Goal: Task Accomplishment & Management: Manage account settings

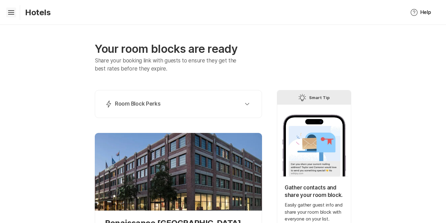
click at [12, 11] on icon "Hamburger" at bounding box center [11, 12] width 10 height 10
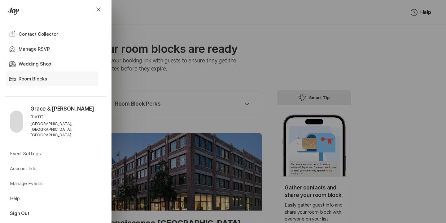
scroll to position [300, 0]
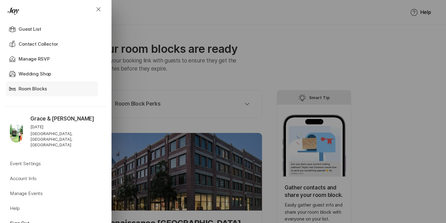
click at [60, 92] on div "Room Blocks" at bounding box center [52, 88] width 67 height 7
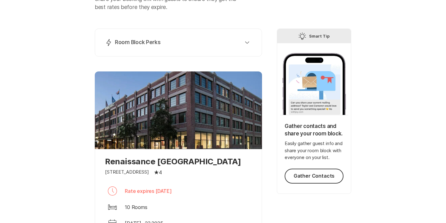
scroll to position [0, 0]
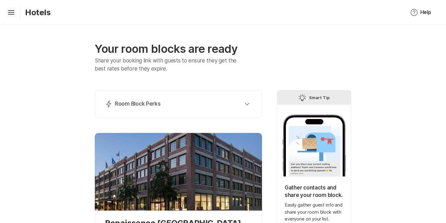
click at [13, 13] on icon "Hamburger" at bounding box center [11, 12] width 10 height 10
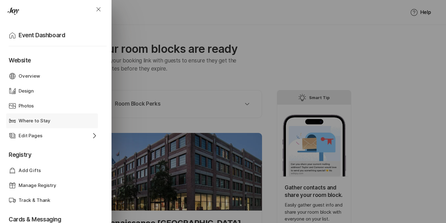
click at [39, 124] on div "Bed Where to Stay" at bounding box center [53, 120] width 89 height 15
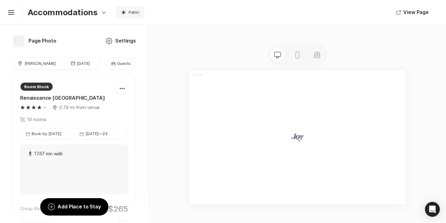
click at [117, 63] on p "Guests" at bounding box center [124, 63] width 14 height 6
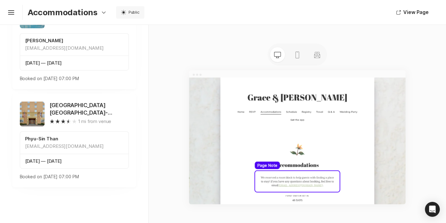
scroll to position [123, 0]
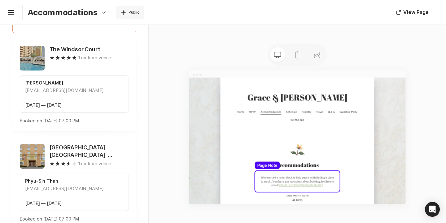
drag, startPoint x: 104, startPoint y: 121, endPoint x: 17, endPoint y: 98, distance: 90.9
click at [17, 98] on div "The [GEOGRAPHIC_DATA] 1 mi from venue [PERSON_NAME] [EMAIL_ADDRESS][DOMAIN_NAME…" at bounding box center [74, 84] width 124 height 93
click at [25, 117] on p "Booked on [DATE] 07:00 PM" at bounding box center [49, 120] width 59 height 6
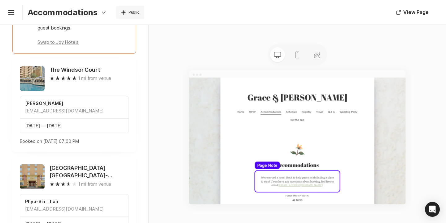
scroll to position [165, 0]
